Goal: Task Accomplishment & Management: Use online tool/utility

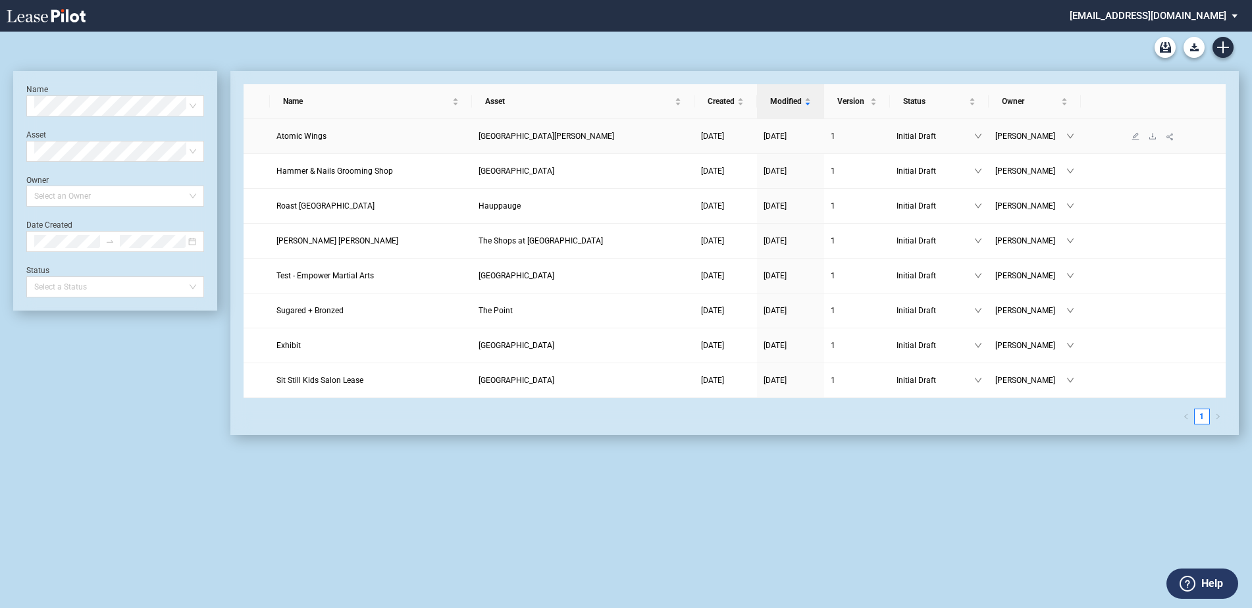
click at [301, 136] on span "Atomic Wings" at bounding box center [301, 136] width 50 height 9
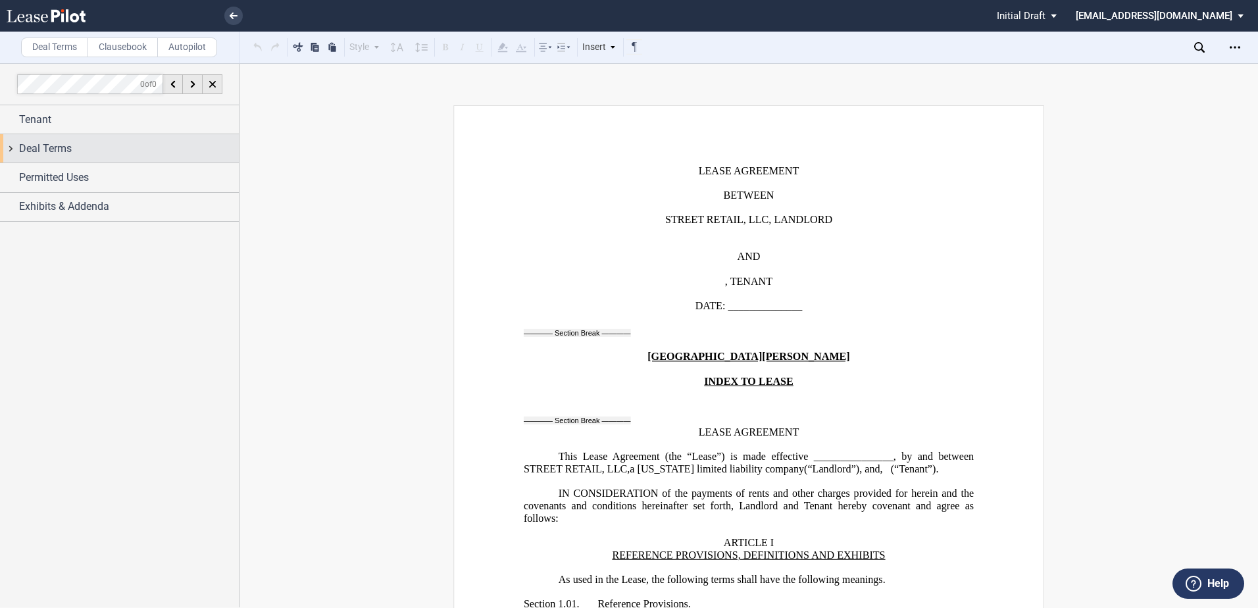
click at [11, 144] on div "Deal Terms" at bounding box center [119, 148] width 239 height 28
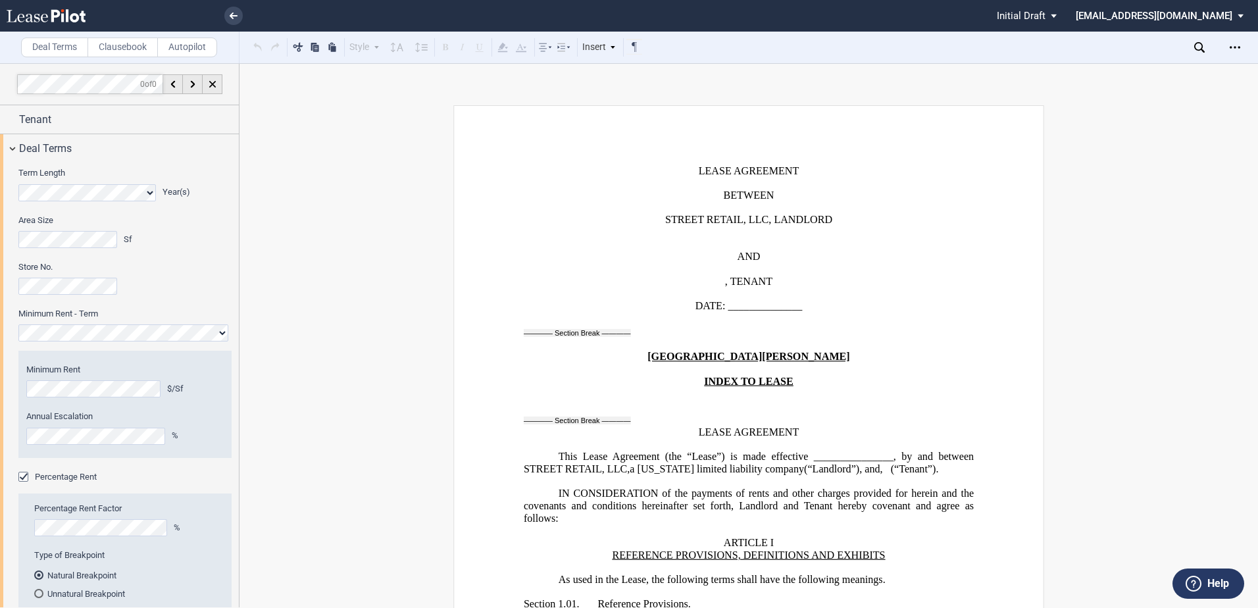
scroll to position [592, 0]
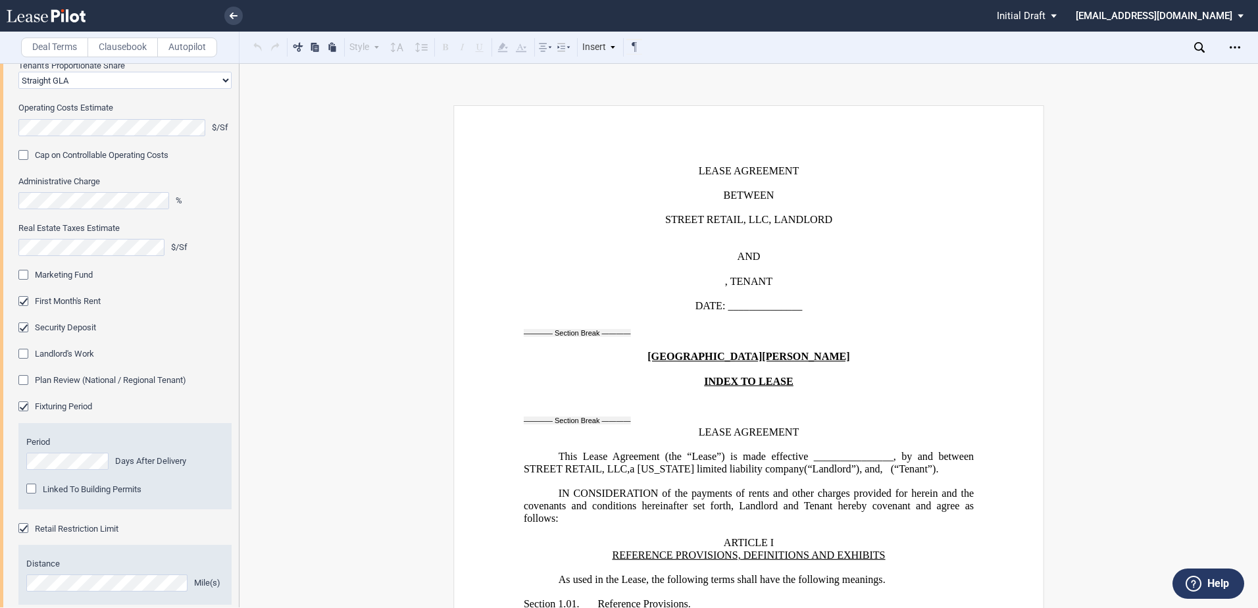
click at [24, 274] on div "Marketing Fund" at bounding box center [24, 276] width 13 height 13
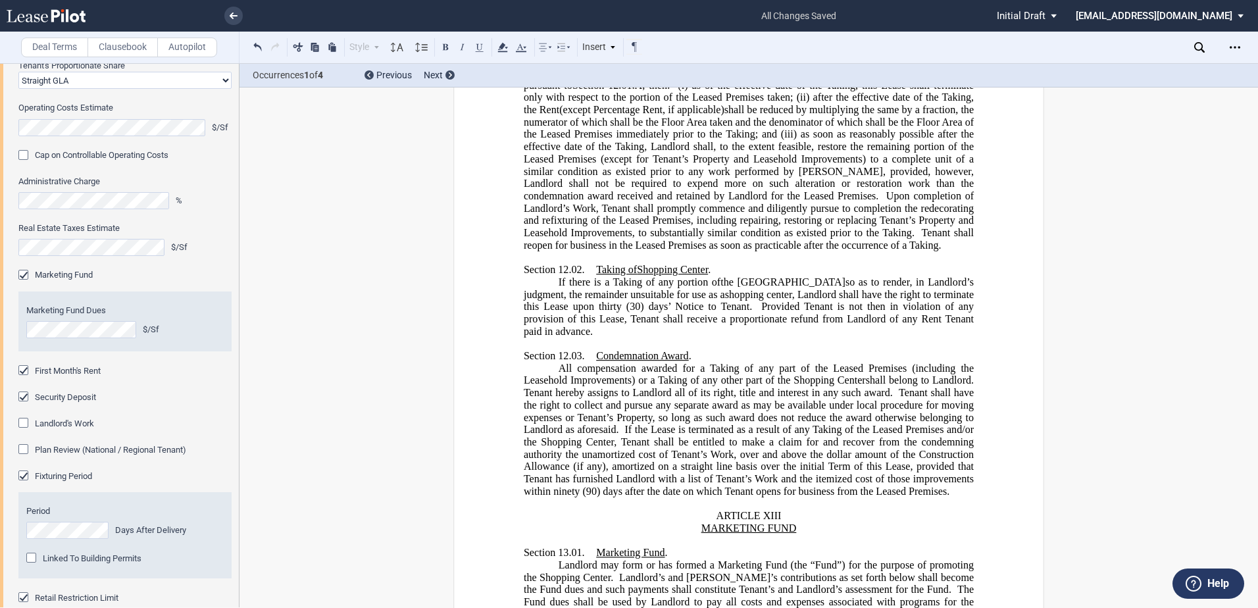
scroll to position [16297, 0]
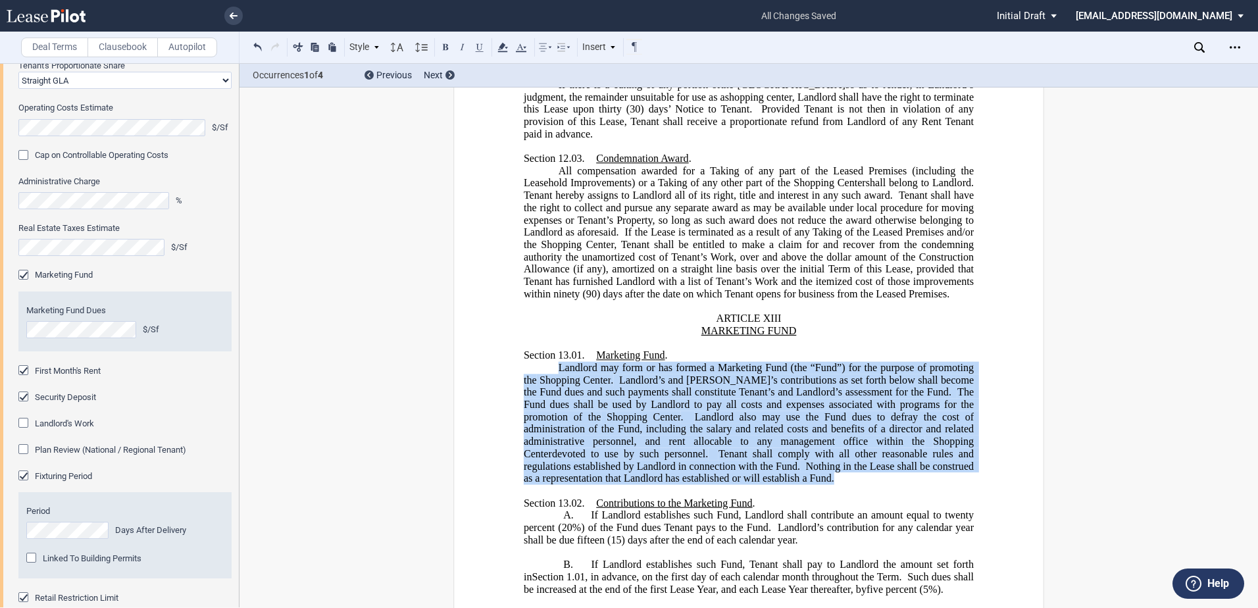
drag, startPoint x: 569, startPoint y: 282, endPoint x: 627, endPoint y: 379, distance: 113.3
click at [627, 379] on p "Landlord may form or has formed a Marketing Fund (the “Fund”) for the purpose o…" at bounding box center [749, 423] width 450 height 123
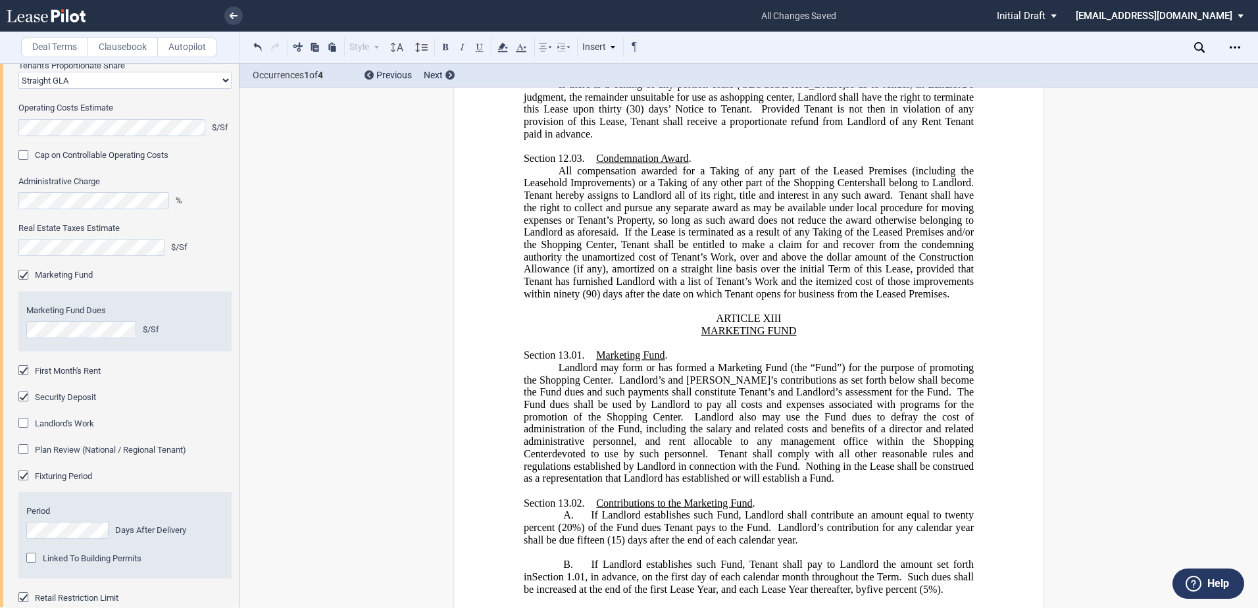
drag, startPoint x: 607, startPoint y: 330, endPoint x: 547, endPoint y: 272, distance: 84.2
click at [607, 411] on span "Shopping Center" at bounding box center [644, 417] width 74 height 12
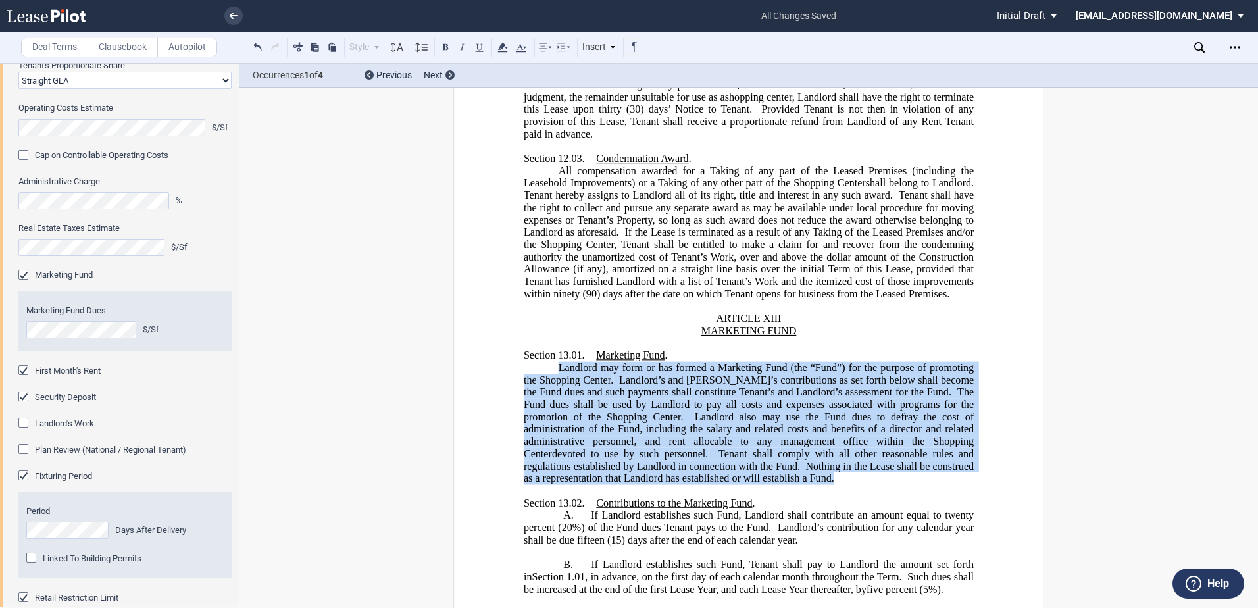
drag, startPoint x: 645, startPoint y: 378, endPoint x: 632, endPoint y: 382, distance: 13.7
click at [632, 382] on p "Landlord may form or has formed a Marketing Fund (the “Fund”) for the purpose o…" at bounding box center [749, 423] width 450 height 123
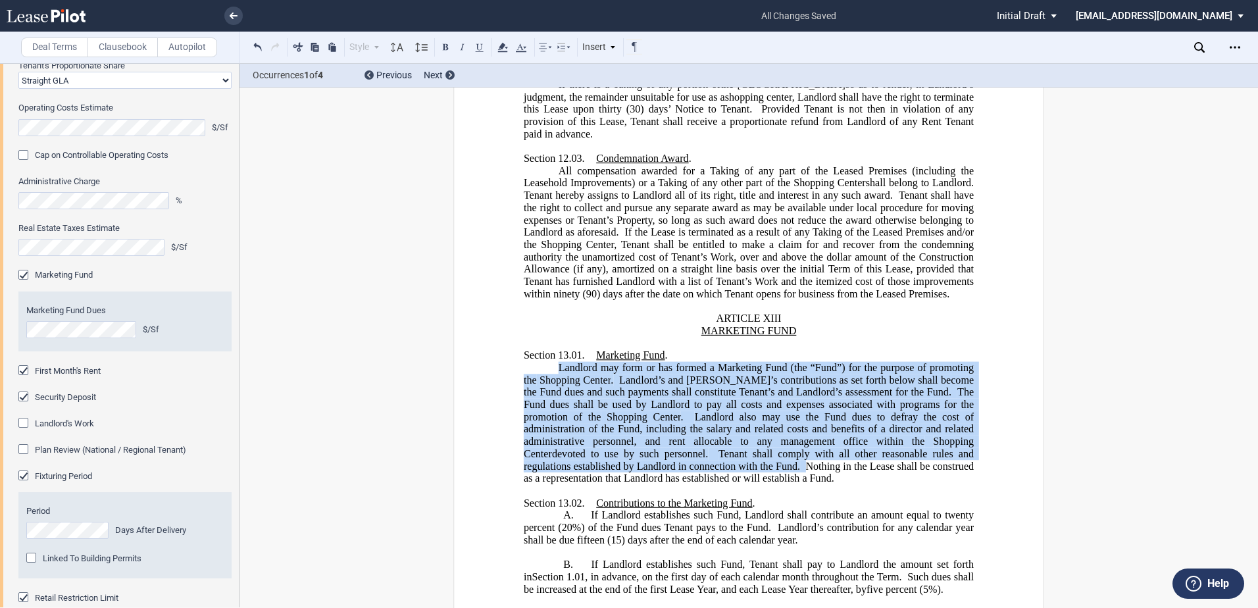
copy p "Landlord may form or has formed a Marketing Fund (the “Fund”) for the purpose o…"
drag, startPoint x: 594, startPoint y: 417, endPoint x: 587, endPoint y: 415, distance: 7.1
click at [594, 509] on span "If Landlord establishes such Fund, Landlord shall contribute an amount equal to…" at bounding box center [750, 521] width 453 height 24
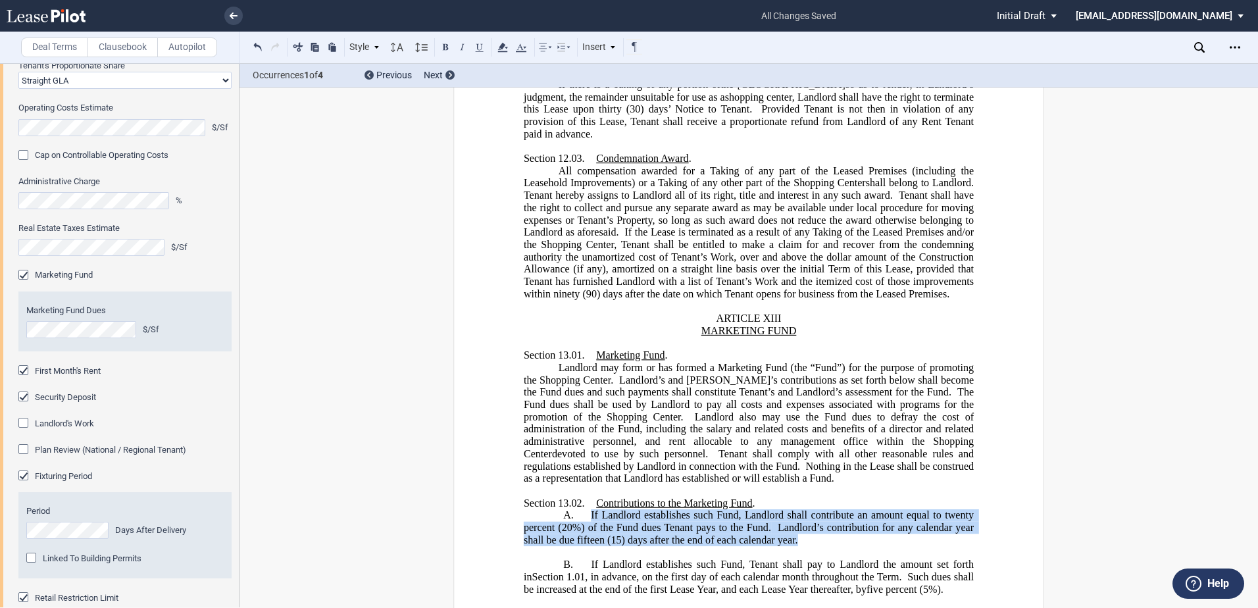
drag, startPoint x: 587, startPoint y: 415, endPoint x: 794, endPoint y: 446, distance: 208.9
click at [794, 509] on p "A. If Landlord establishes such Fund, Landlord shall contribute an amount equal…" at bounding box center [749, 527] width 450 height 37
drag, startPoint x: 794, startPoint y: 446, endPoint x: 765, endPoint y: 433, distance: 30.9
copy span "If Landlord establishes such Fund, Landlord shall contribute an amount equal to…"
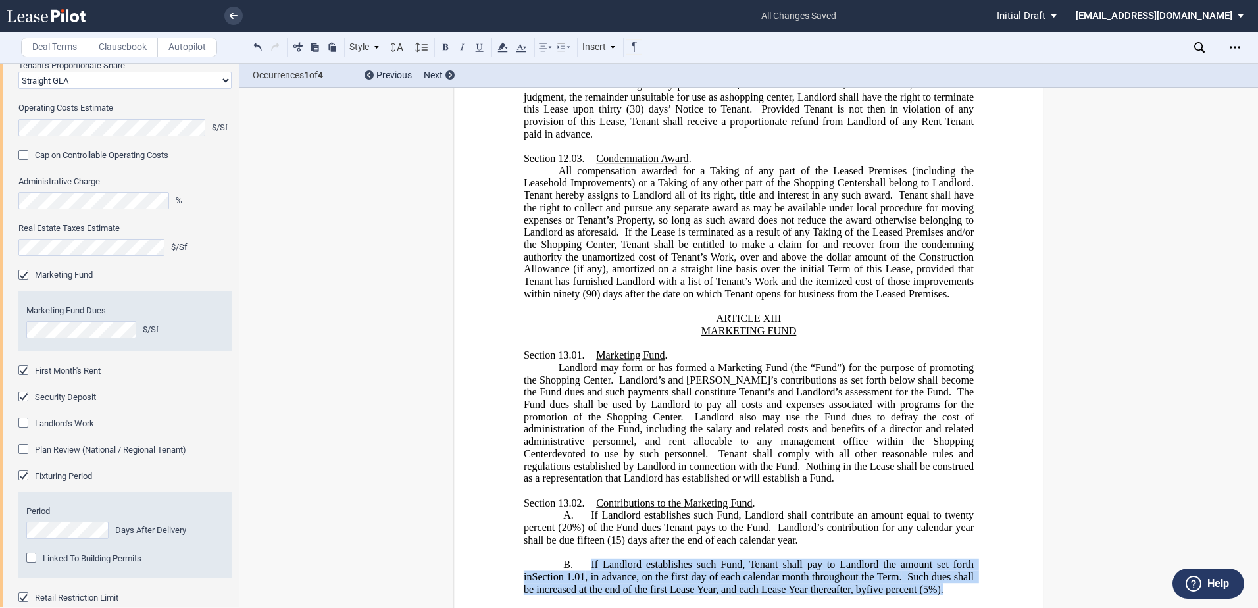
drag, startPoint x: 859, startPoint y: 509, endPoint x: 944, endPoint y: 492, distance: 86.6
click at [944, 559] on p "B. If Landlord establishes such Fund, Tenant shall pay to Landlord the amount s…" at bounding box center [749, 577] width 450 height 37
drag, startPoint x: 944, startPoint y: 492, endPoint x: 898, endPoint y: 478, distance: 47.5
copy p "If Landlord establishes such Fund, Tenant shall pay to Landlord the amount set …"
